Goal: Transaction & Acquisition: Purchase product/service

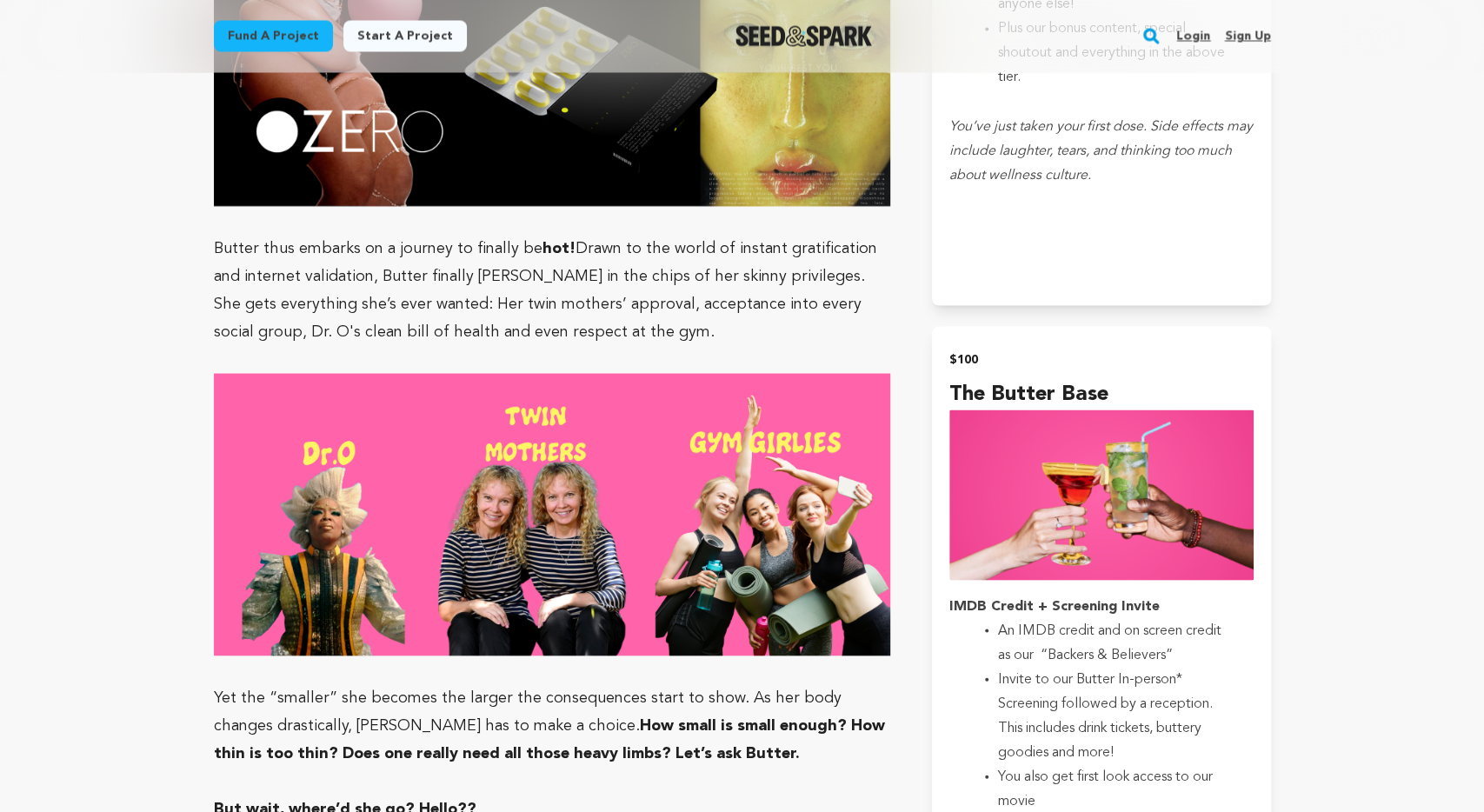
scroll to position [2169, 0]
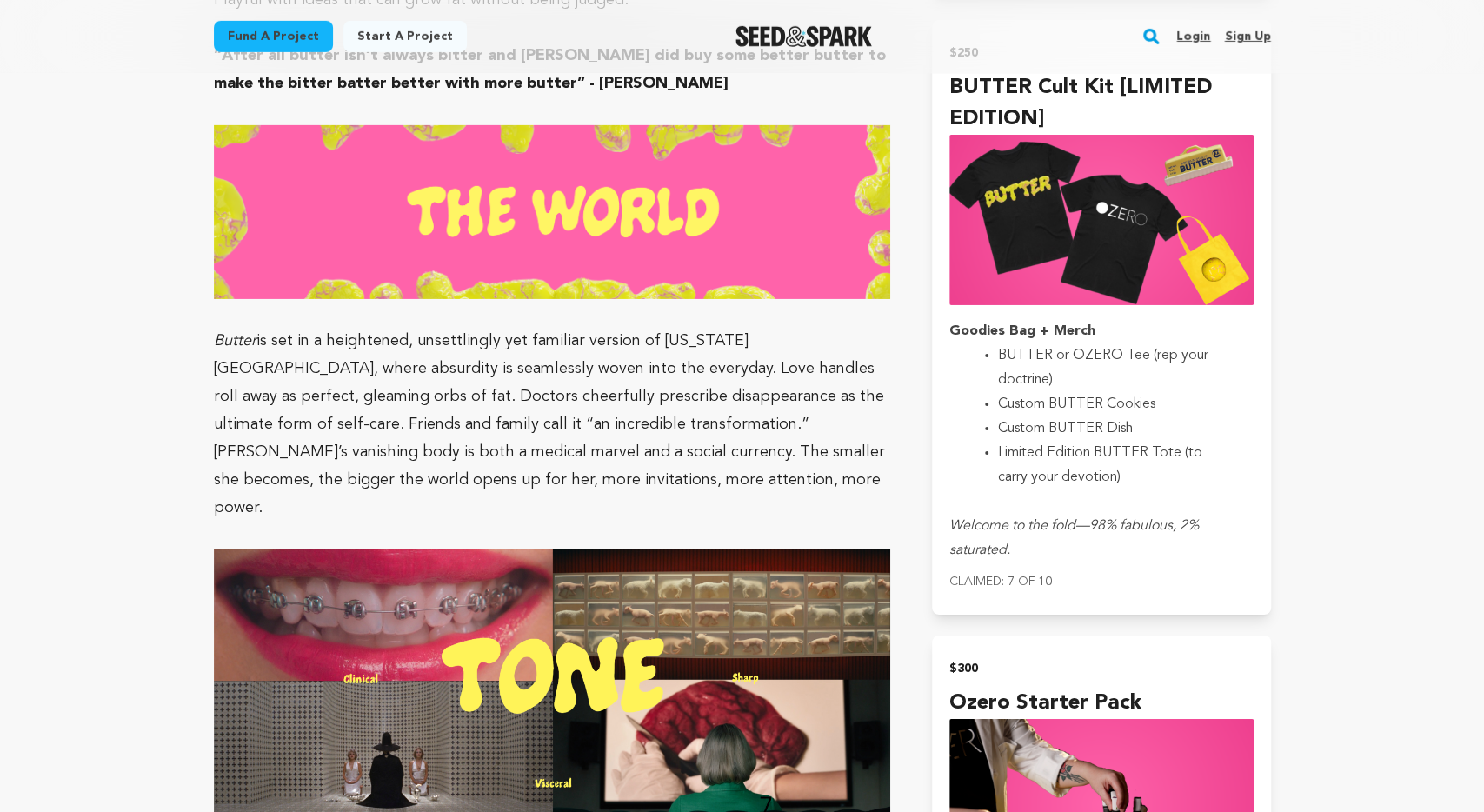
scroll to position [3886, 0]
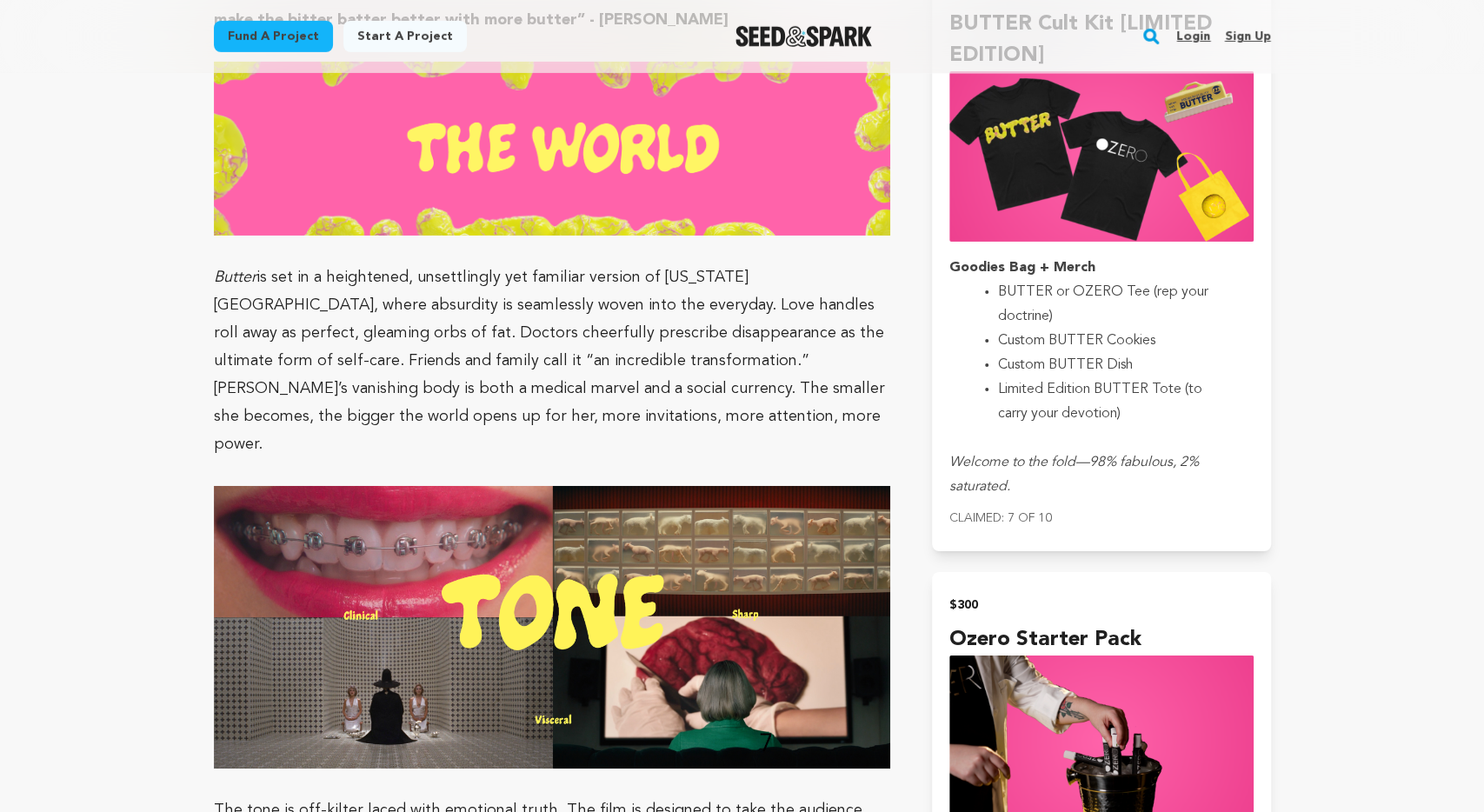
click at [543, 342] on span "is set in a heightened, unsettlingly yet familiar version of [US_STATE][GEOGRAP…" at bounding box center [550, 361] width 672 height 183
click at [540, 336] on span "is set in a heightened, unsettlingly yet familiar version of [US_STATE][GEOGRAP…" at bounding box center [550, 361] width 672 height 183
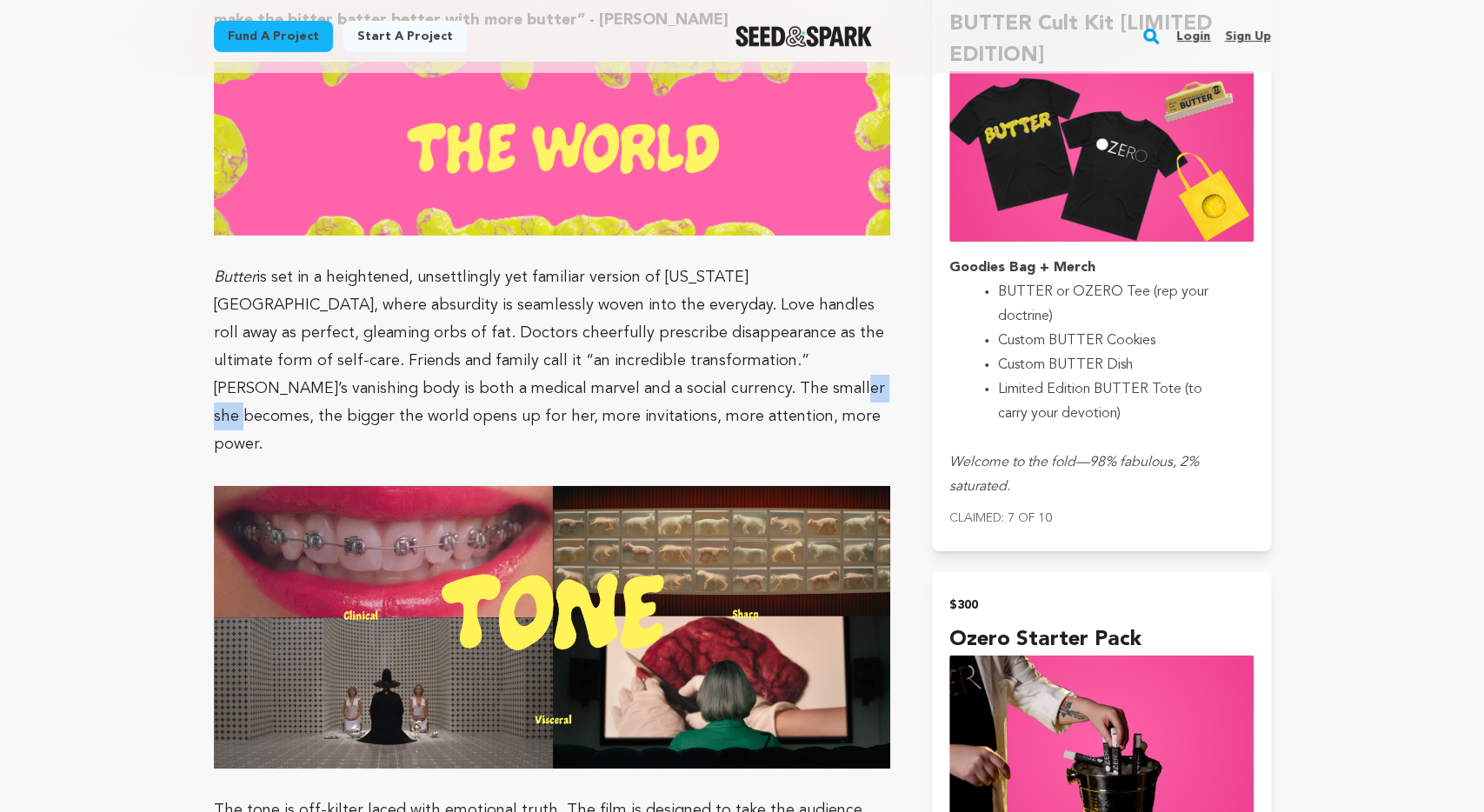
click at [540, 336] on span "is set in a heightened, unsettlingly yet familiar version of [US_STATE][GEOGRAP…" at bounding box center [550, 361] width 672 height 183
click at [402, 337] on span "is set in a heightened, unsettlingly yet familiar version of [US_STATE][GEOGRAP…" at bounding box center [550, 361] width 672 height 183
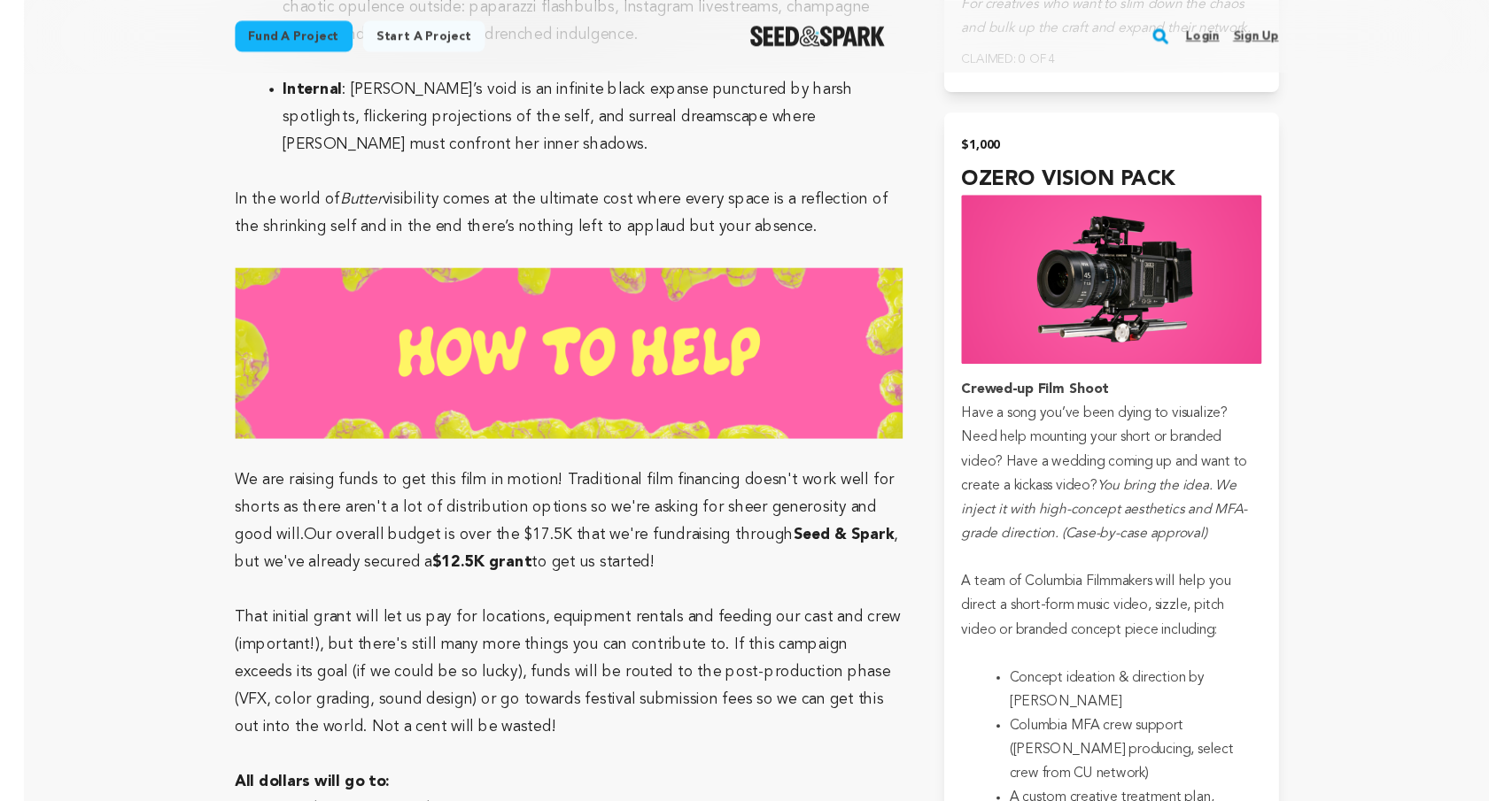
scroll to position [5802, 0]
